Goal: Communication & Community: Share content

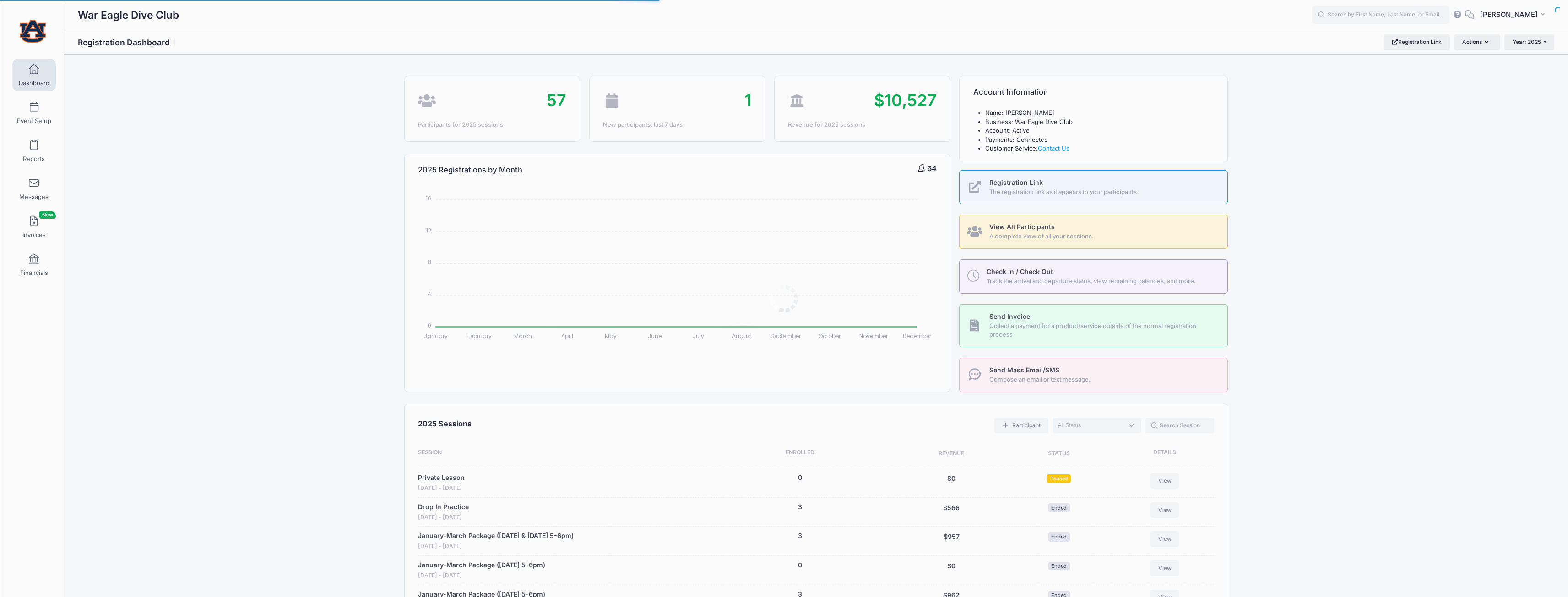
select select
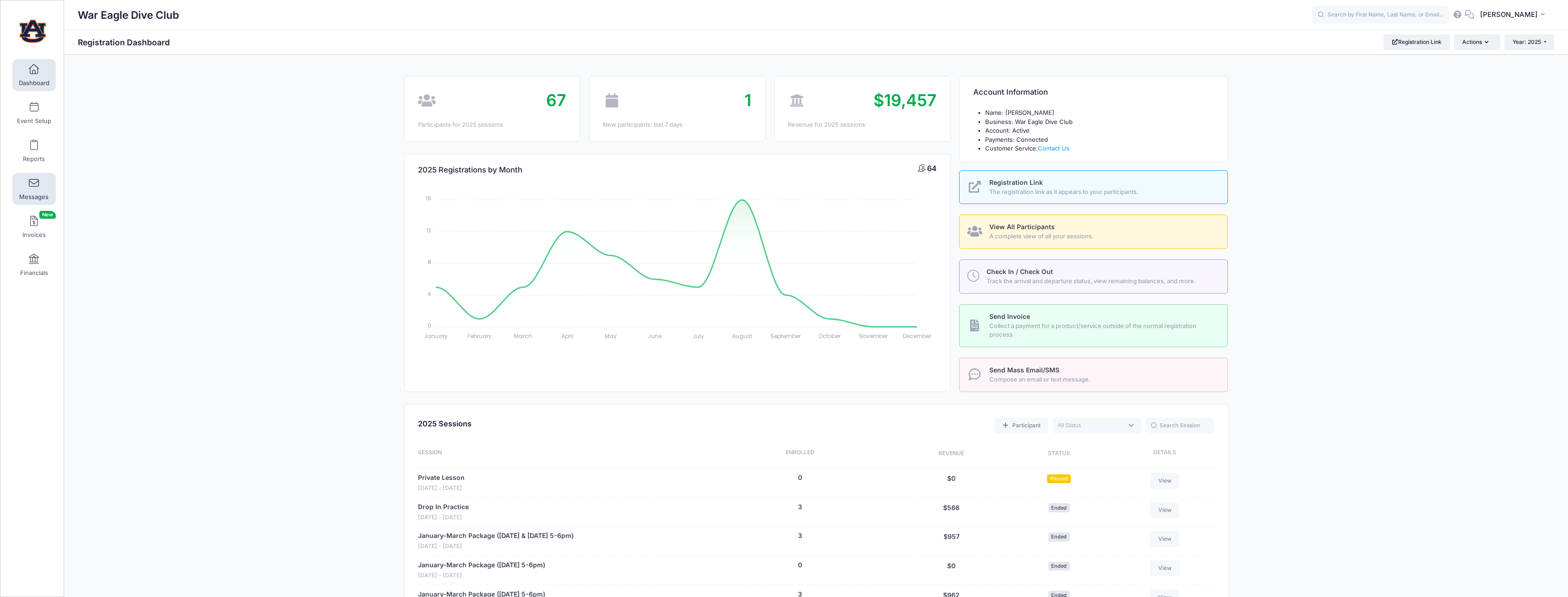
click at [21, 182] on link "Messages" at bounding box center [34, 189] width 43 height 32
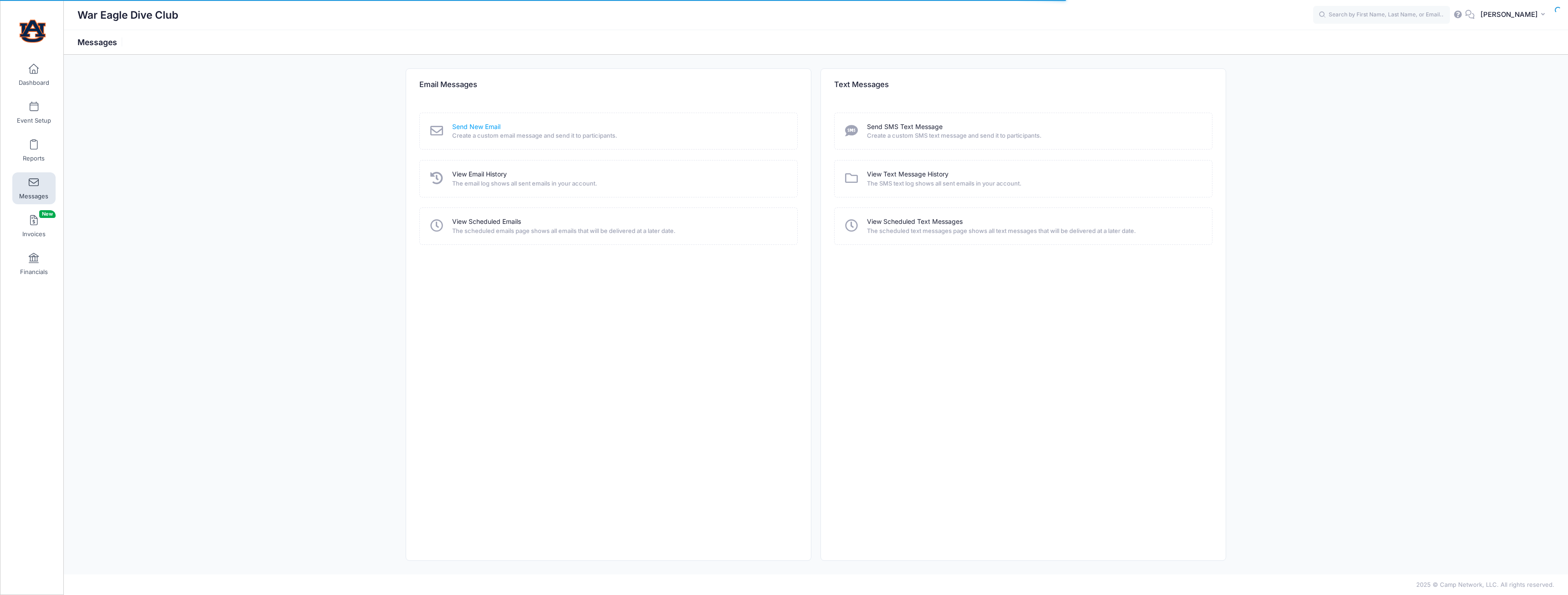
click at [470, 130] on link "Send New Email" at bounding box center [476, 127] width 48 height 10
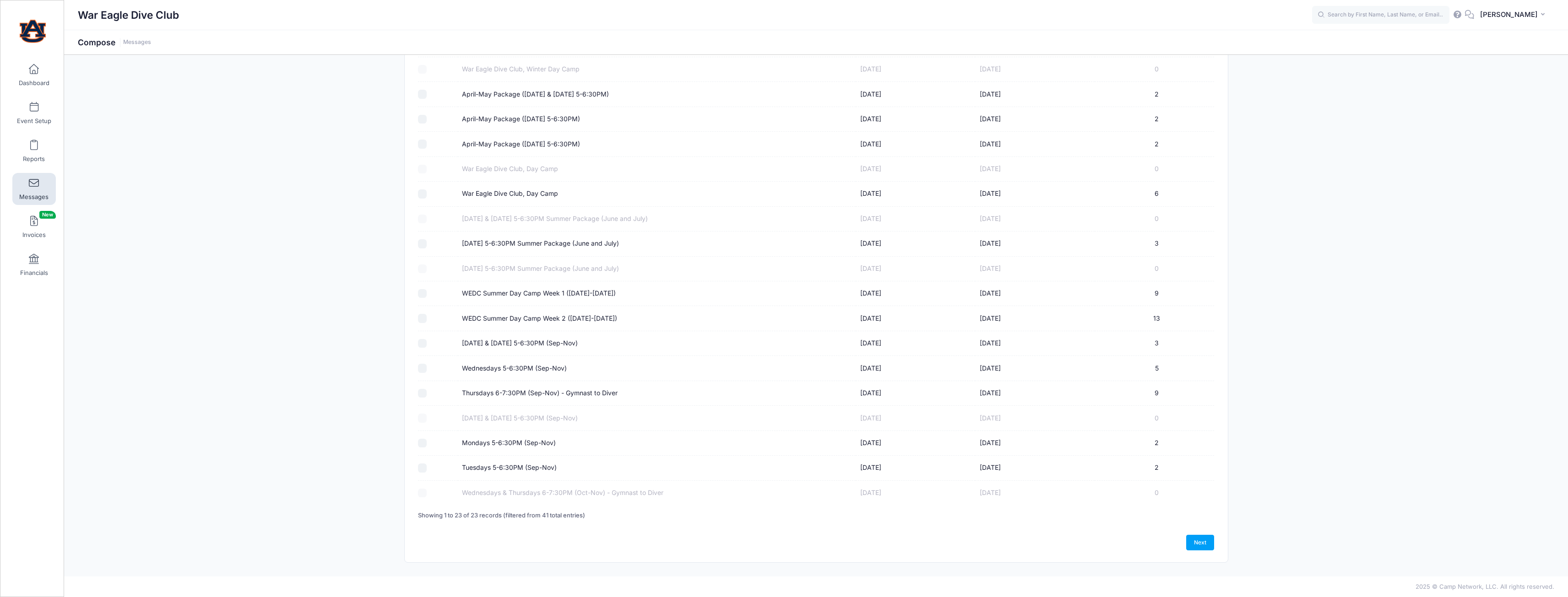
scroll to position [217, 0]
click at [516, 388] on td "Thursdays 6-7:30PM (Sep-Nov) - Gymnast to Diver" at bounding box center [656, 393] width 398 height 25
click at [519, 394] on label "Thursdays 6-7:30PM (Sep-Nov) - Gymnast to Diver" at bounding box center [540, 392] width 155 height 10
click at [427, 394] on input "Thursdays 6-7:30PM (Sep-Nov) - Gymnast to Diver" at bounding box center [422, 393] width 9 height 9
checkbox input "true"
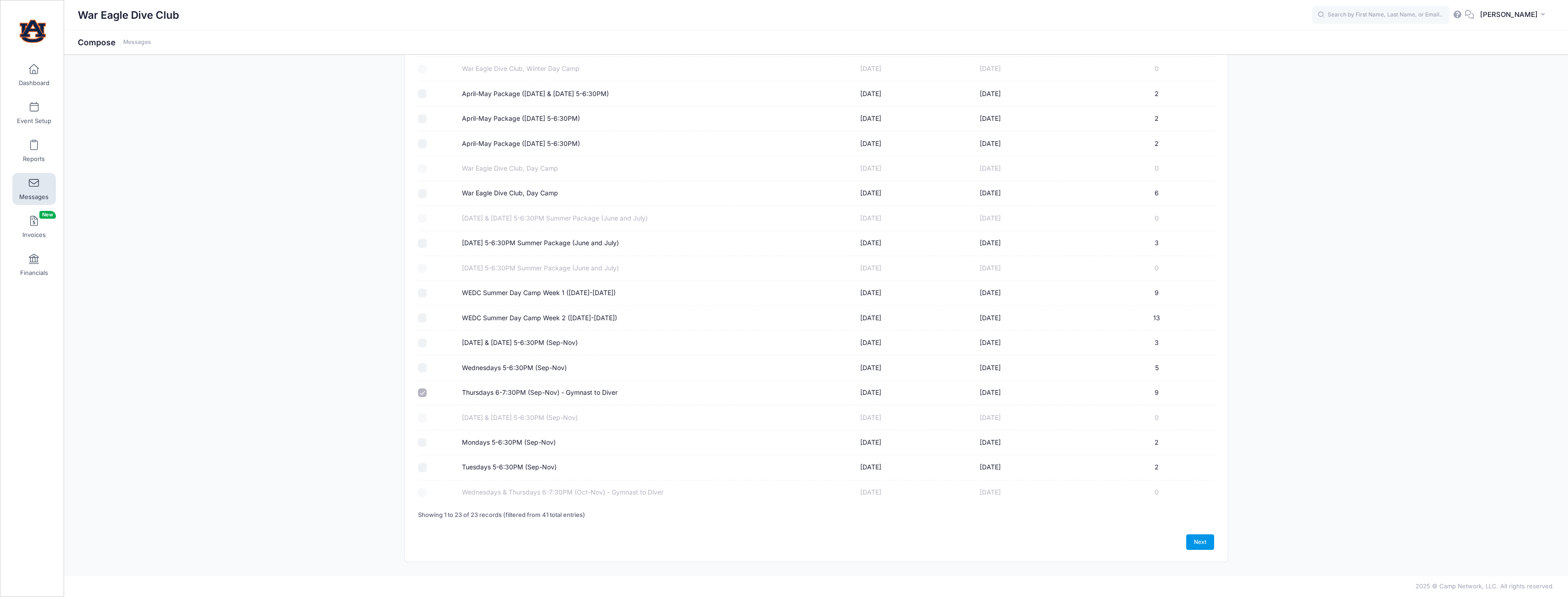
click at [1197, 545] on link "Next" at bounding box center [1200, 542] width 28 height 16
select select "50"
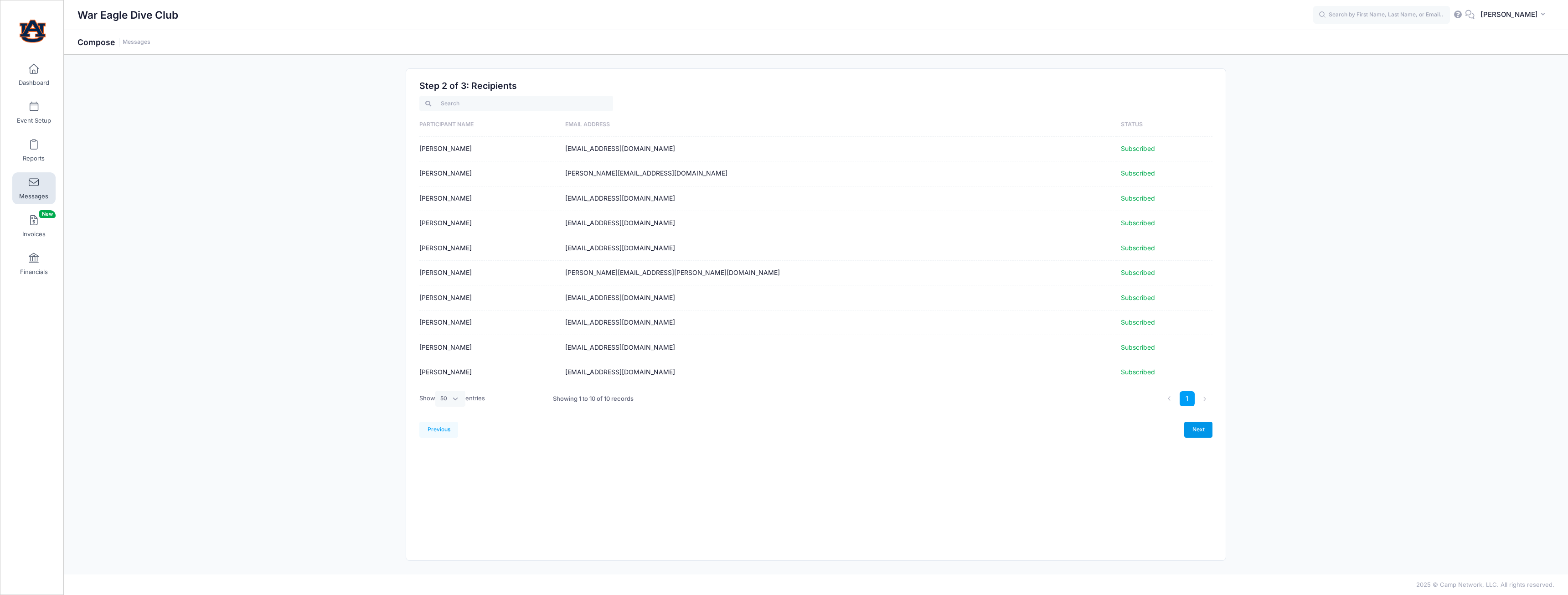
click at [1191, 427] on link "Next" at bounding box center [1198, 430] width 28 height 16
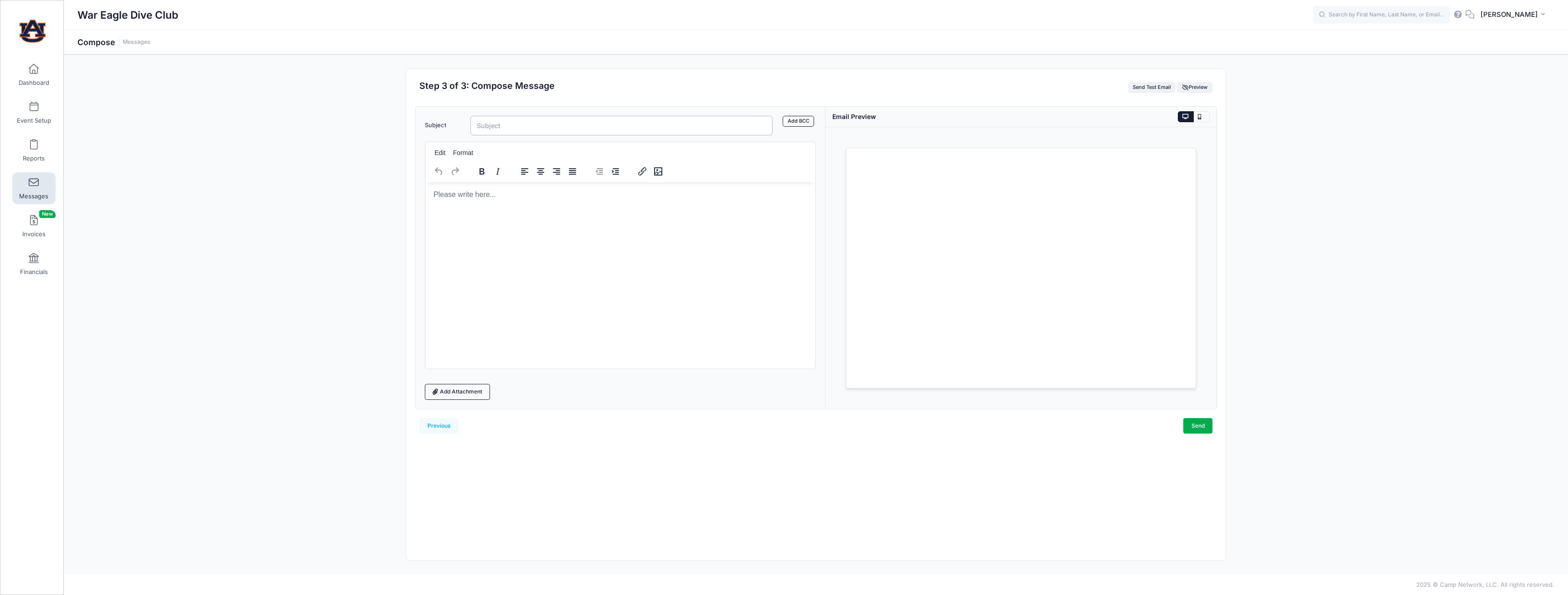
click at [510, 129] on input "Subject" at bounding box center [621, 126] width 302 height 19
type input "Adding [DATE] Practice"
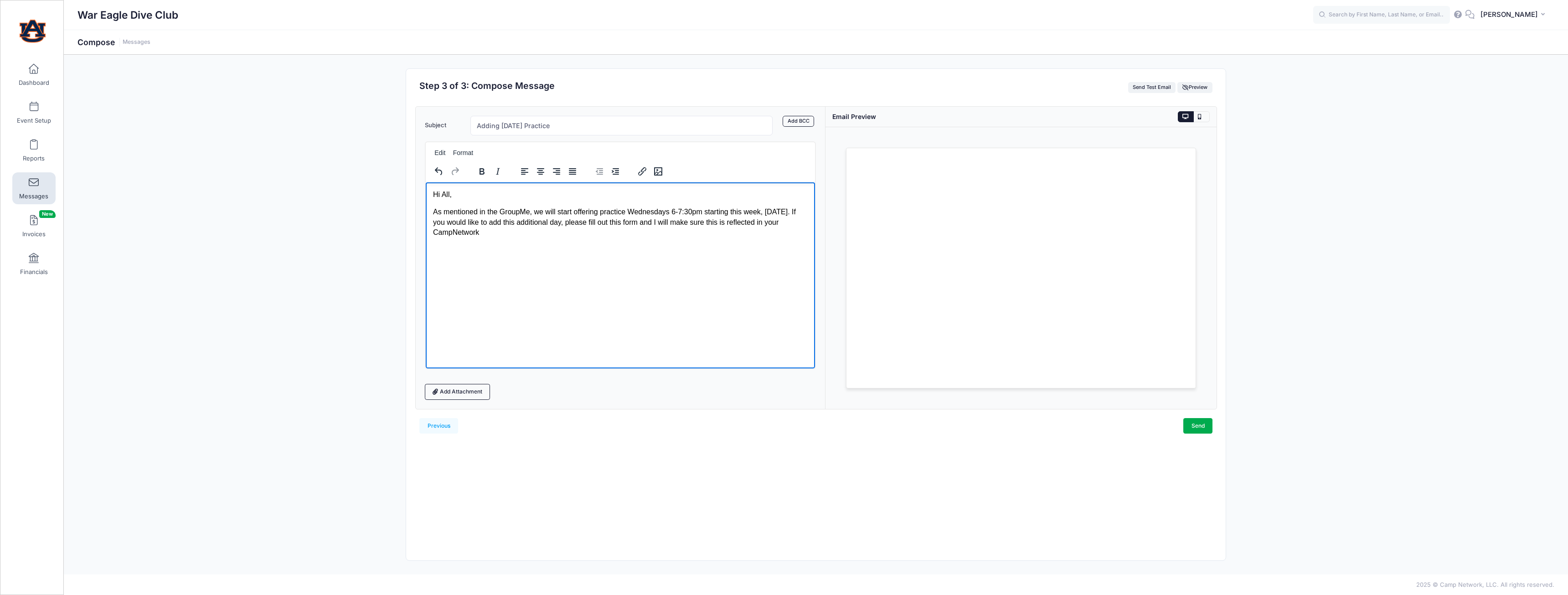
click at [773, 223] on p "As mentioned in the GroupMe, we will start offering practice Wednesdays 6-7:30p…" at bounding box center [619, 221] width 374 height 31
click at [663, 236] on p "As mentioned in the GroupMe, we will start offering practice Wednesdays 6-7:30p…" at bounding box center [619, 221] width 374 height 31
drag, startPoint x: 618, startPoint y: 222, endPoint x: 645, endPoint y: 222, distance: 27.0
click at [645, 222] on p "As mentioned in the GroupMe, we will start offering practice Wednesdays 6-7:30p…" at bounding box center [619, 221] width 374 height 31
click at [646, 171] on icon "Insert/edit link" at bounding box center [642, 171] width 11 height 11
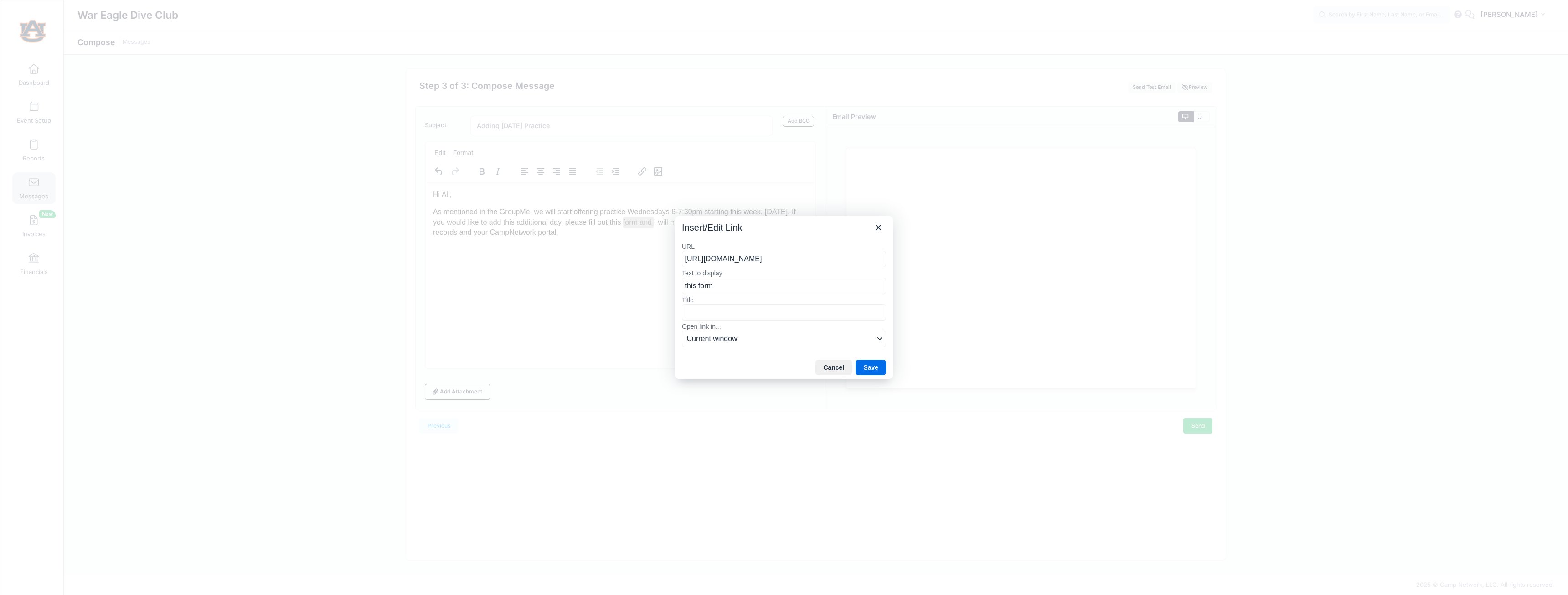
scroll to position [0, 231]
type input "https://docs.google.com/forms/d/e/1FAIpQLSfMYXMuwqvWKkkOD0HPVnEE9x47osG0BgP2ml_…"
click at [874, 369] on button "Save" at bounding box center [871, 367] width 31 height 16
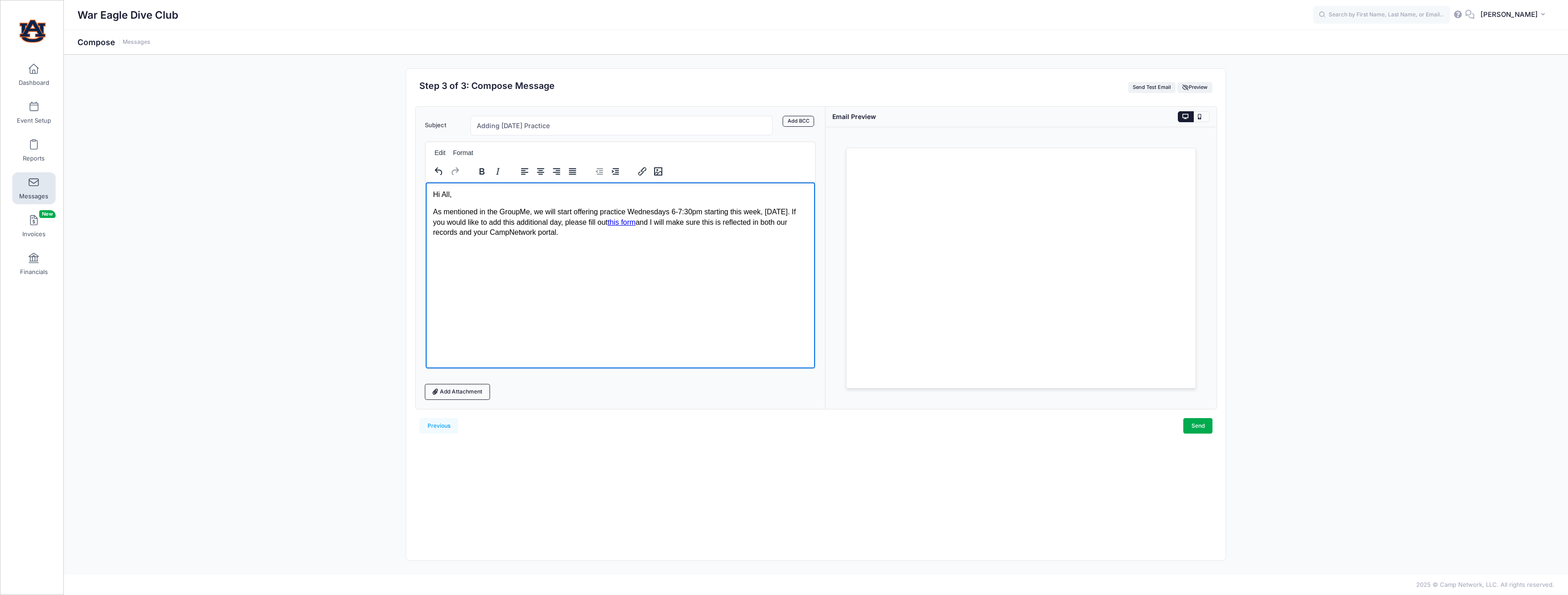
click at [628, 230] on p "As mentioned in the GroupMe, we will start offering practice Wednesdays 6-7:30p…" at bounding box center [619, 221] width 374 height 31
click at [720, 224] on p "As mentioned in the GroupMe, we will start offering practice Wednesdays 6-7:30p…" at bounding box center [619, 221] width 374 height 31
click at [715, 235] on p "As mentioned in the GroupMe, we will start offering practice Wednesdays 6-7:30p…" at bounding box center [619, 221] width 374 height 31
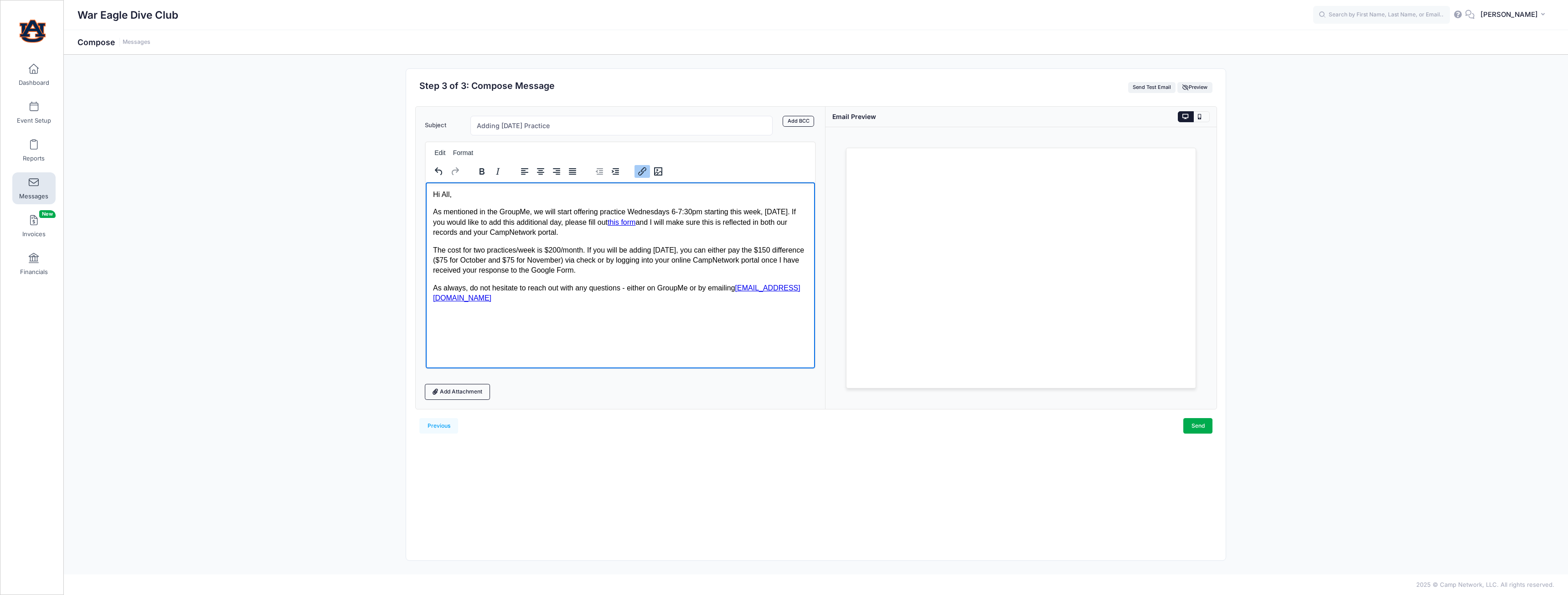
click at [758, 285] on p "As always, do not hesitate to reach out with any questions - either on GroupMe …" at bounding box center [619, 293] width 374 height 21
click at [589, 214] on p "As mentioned in the GroupMe, we will start offering practice Wednesdays 6-7:30p…" at bounding box center [619, 221] width 374 height 31
click at [738, 214] on p "As mentioned in the GroupMe, we will offer practice Wednesdays 6-7:30pm startin…" at bounding box center [619, 221] width 374 height 31
click at [481, 262] on p "The cost for two practices/week is $200/month. If you will be adding Wednesday,…" at bounding box center [619, 260] width 374 height 31
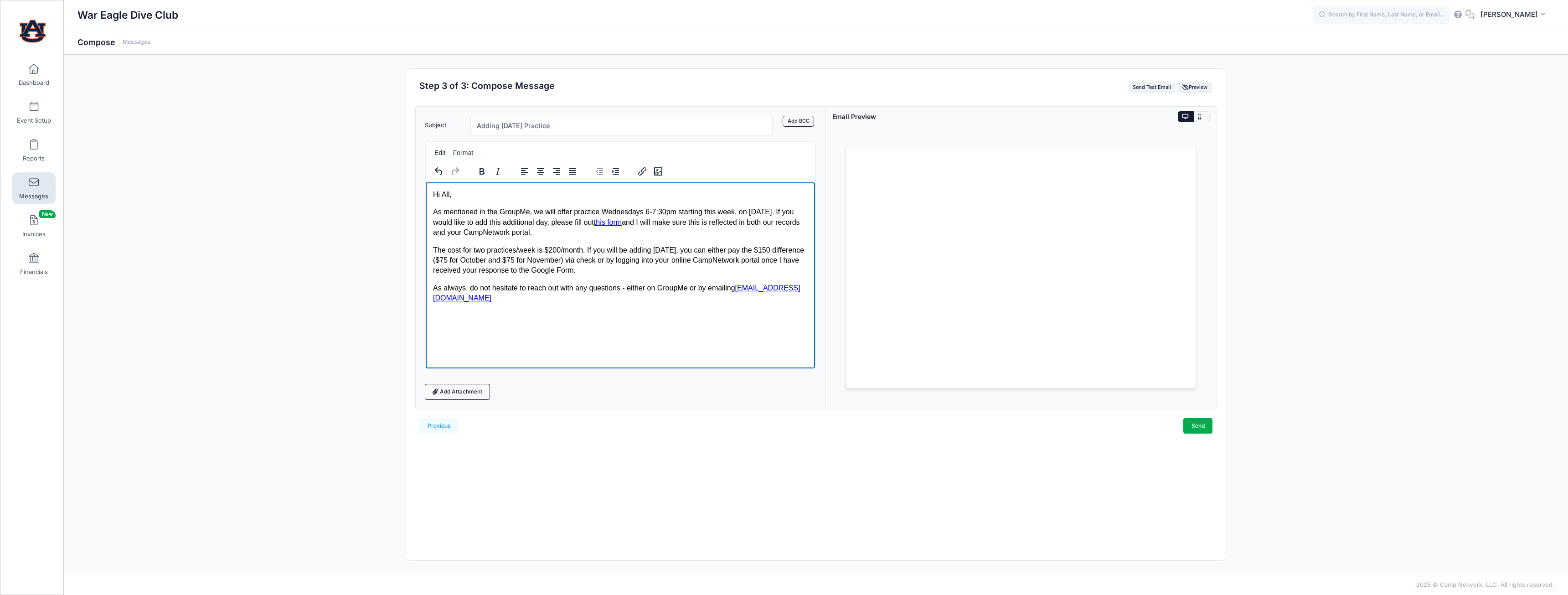
click at [621, 274] on p "The cost for two practices/week is $200/month. If you will be adding Wednesday,…" at bounding box center [619, 260] width 374 height 31
click at [1197, 426] on link "Send" at bounding box center [1197, 426] width 29 height 16
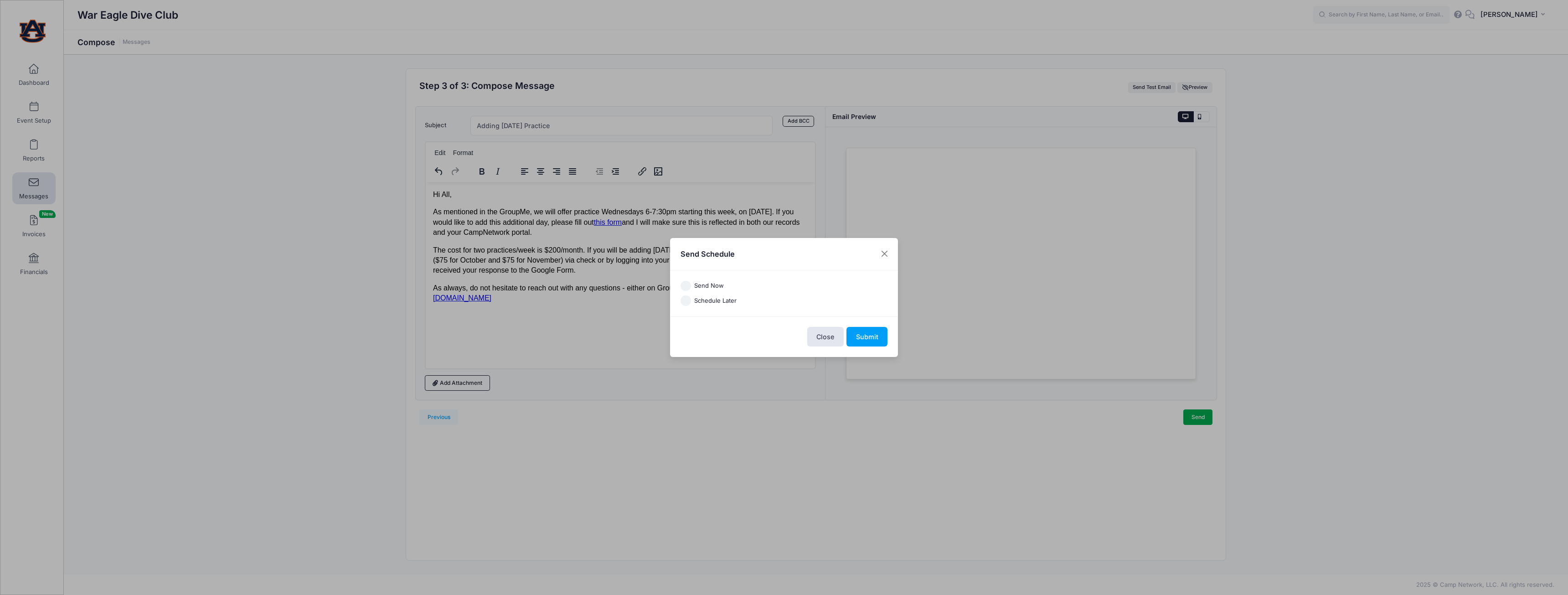
click at [705, 284] on label "Send Now" at bounding box center [709, 286] width 30 height 9
click at [691, 284] on input "Send Now" at bounding box center [685, 286] width 10 height 10
radio input "true"
click at [885, 337] on button "Submit" at bounding box center [866, 337] width 41 height 19
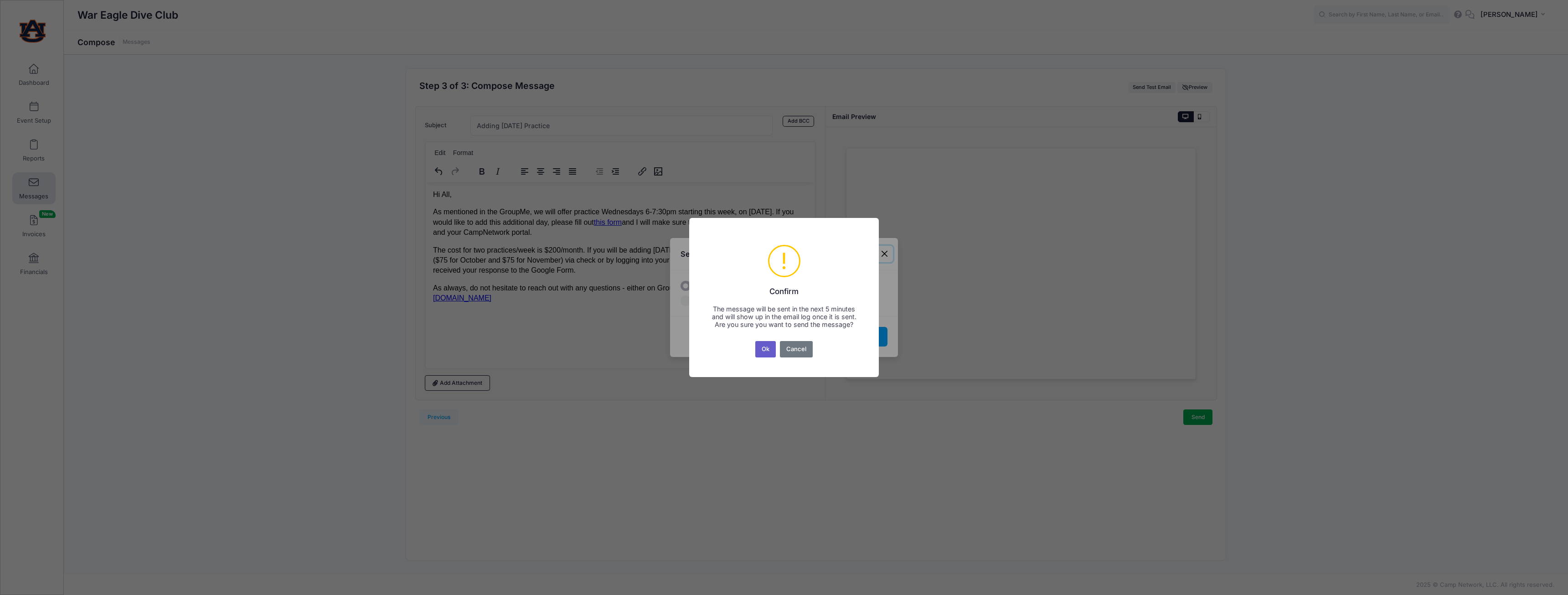
click at [767, 350] on button "Ok" at bounding box center [766, 349] width 21 height 16
